Goal: Information Seeking & Learning: Learn about a topic

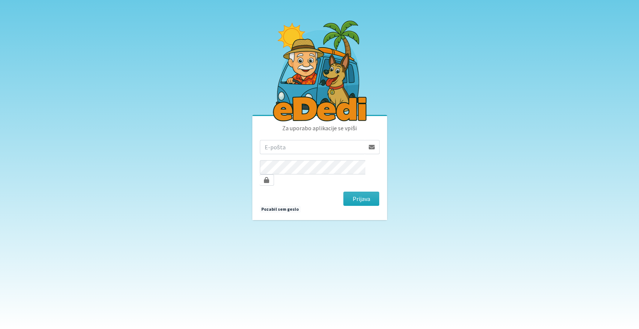
type input "[EMAIL_ADDRESS][DOMAIN_NAME]"
click at [343, 192] on button "Prijava" at bounding box center [361, 199] width 36 height 14
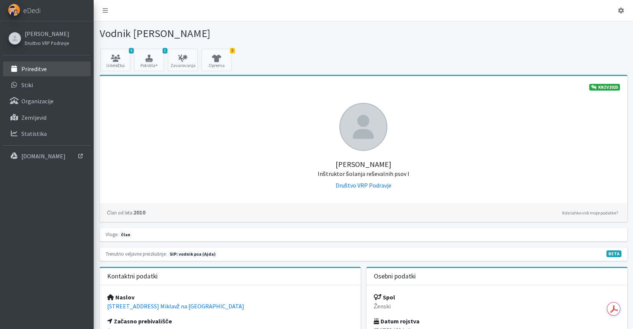
click at [47, 65] on link "Prireditve" at bounding box center [47, 68] width 88 height 15
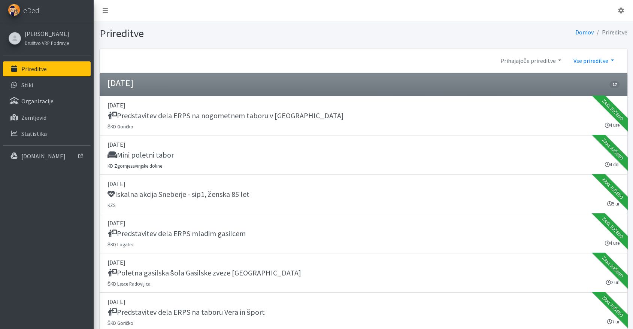
click at [613, 59] on link "Vse prireditve" at bounding box center [593, 60] width 52 height 15
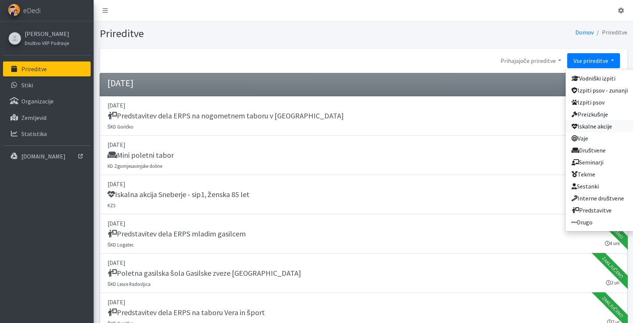
click at [593, 123] on link "Iskalne akcije" at bounding box center [599, 126] width 68 height 12
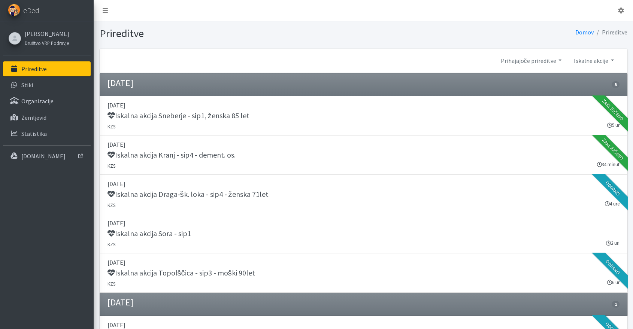
click at [119, 78] on h4 "[DATE]" at bounding box center [120, 83] width 26 height 11
click at [122, 77] on li "Julij 2025 5" at bounding box center [364, 85] width 528 height 24
drag, startPoint x: 118, startPoint y: 82, endPoint x: 418, endPoint y: 78, distance: 300.0
click at [418, 78] on li "Julij 2025 5" at bounding box center [364, 85] width 528 height 24
click at [133, 85] on h4 "[DATE]" at bounding box center [120, 83] width 26 height 11
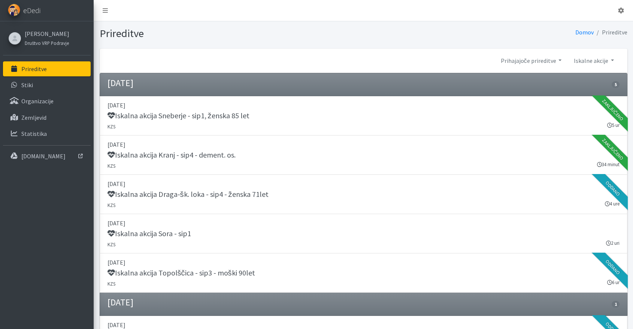
click at [128, 83] on h4 "[DATE]" at bounding box center [120, 83] width 26 height 11
click at [613, 33] on li "Prireditve" at bounding box center [611, 32] width 34 height 11
click at [617, 33] on li "Prireditve" at bounding box center [611, 32] width 34 height 11
click at [127, 80] on h4 "[DATE]" at bounding box center [120, 83] width 26 height 11
click at [117, 81] on h4 "[DATE]" at bounding box center [120, 83] width 26 height 11
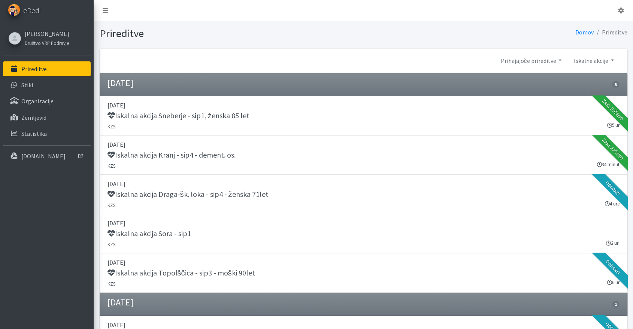
click at [47, 199] on aside "eDedi Nevenka Štor Društvo VRP Podravje Prireditve Stiki Organizacije Zemljevid…" at bounding box center [47, 191] width 94 height 383
